Goal: Check status: Check status

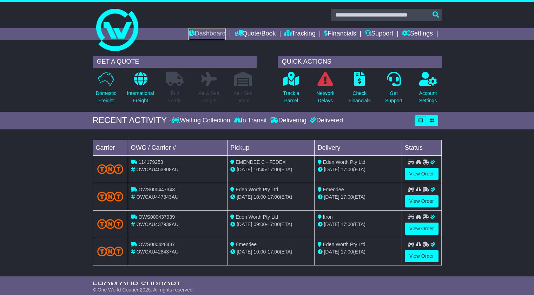
click at [212, 36] on link "Dashboard" at bounding box center [207, 34] width 38 height 12
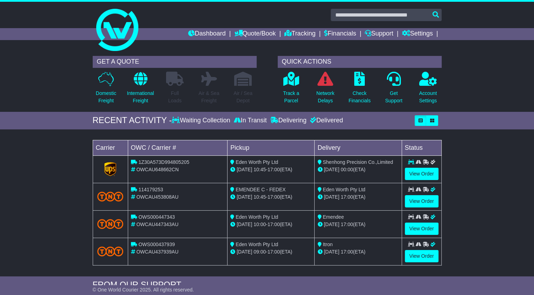
click at [163, 162] on span "1Z30A573D994805205" at bounding box center [163, 162] width 51 height 6
copy span "1Z30A573D994805205"
